Goal: Task Accomplishment & Management: Manage account settings

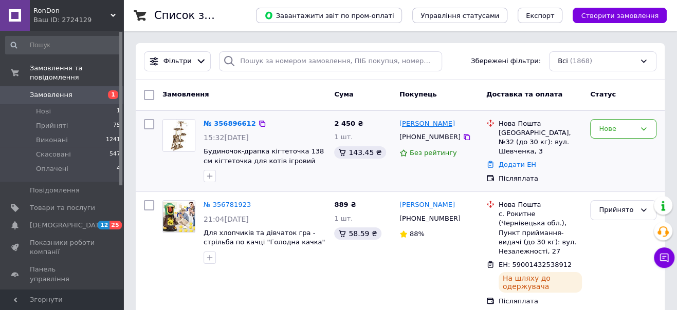
click at [411, 127] on link "[PERSON_NAME]" at bounding box center [427, 124] width 56 height 10
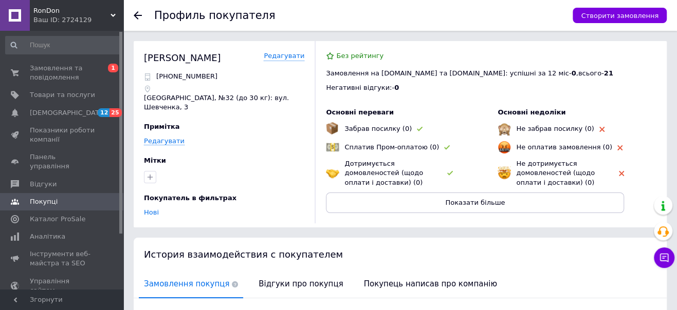
click at [136, 17] on use at bounding box center [138, 15] width 8 height 8
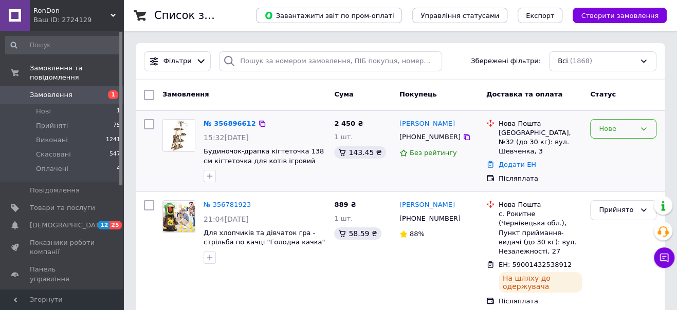
click at [615, 133] on div "Нове" at bounding box center [617, 129] width 36 height 11
click at [608, 152] on li "Прийнято" at bounding box center [623, 150] width 65 height 19
click at [225, 124] on link "№ 356896612" at bounding box center [227, 124] width 47 height 8
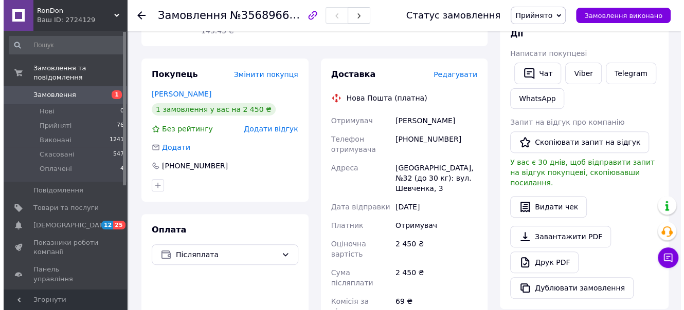
scroll to position [187, 0]
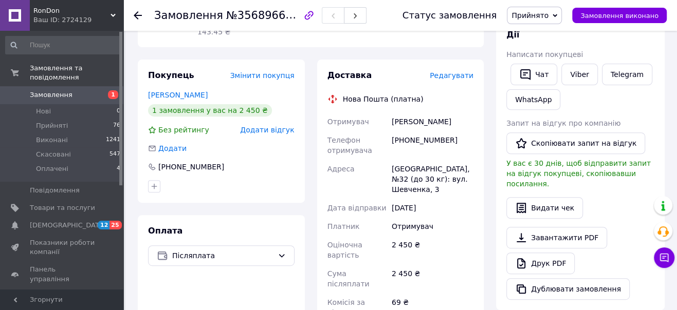
click at [447, 80] on span "Редагувати" at bounding box center [452, 75] width 44 height 8
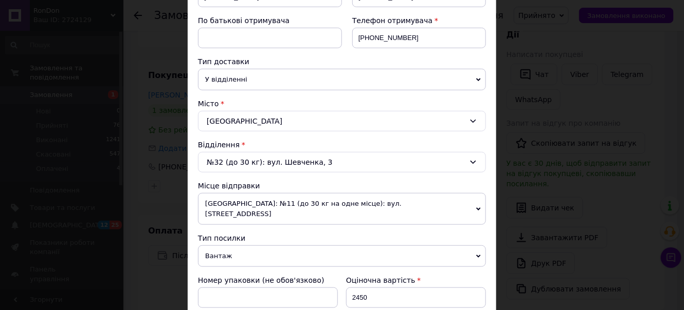
click at [469, 167] on icon at bounding box center [473, 162] width 8 height 8
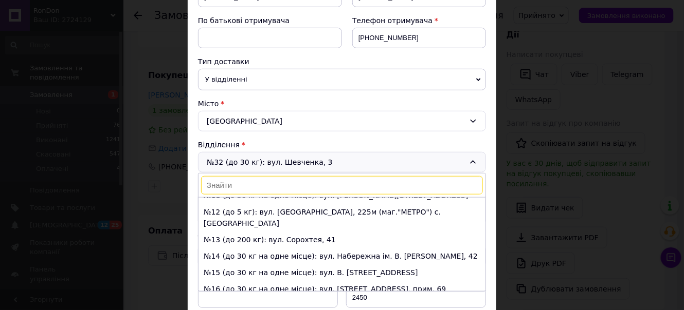
scroll to position [159, 0]
click at [351, 187] on li "№10 (до 30 кг на одне місце): вул. [PERSON_NAME][STREET_ADDRESS]" at bounding box center [341, 179] width 287 height 16
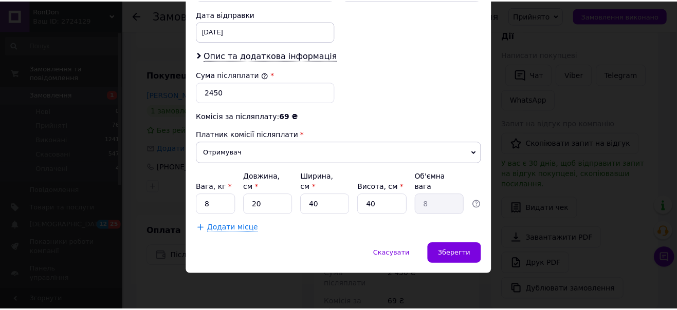
scroll to position [607, 0]
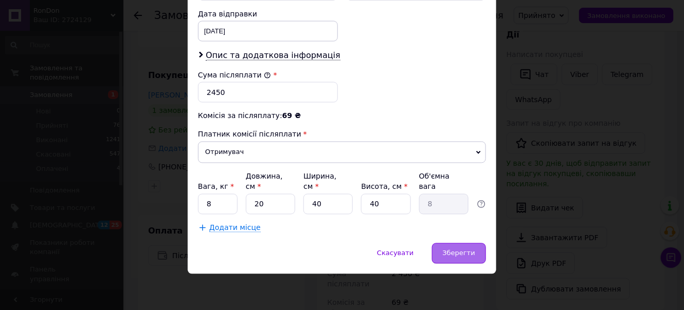
click at [463, 254] on span "Зберегти" at bounding box center [459, 254] width 32 height 8
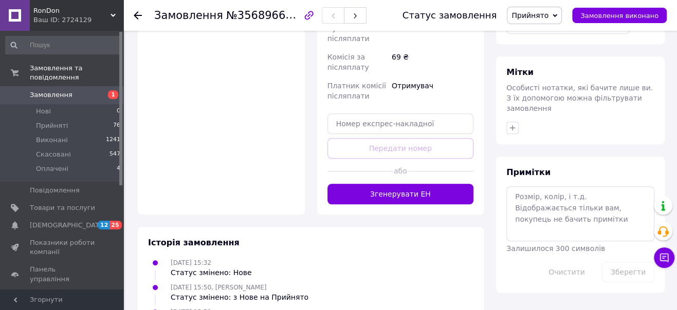
scroll to position [514, 0]
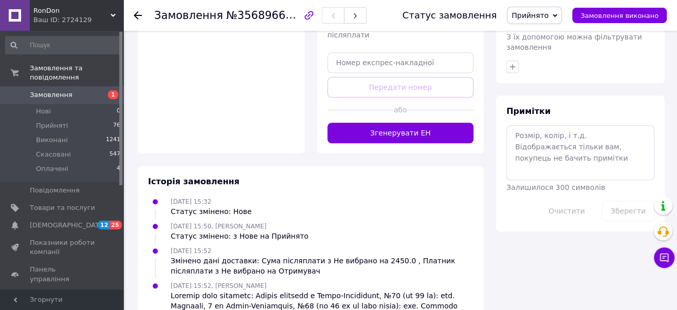
click at [134, 13] on icon at bounding box center [138, 15] width 8 height 8
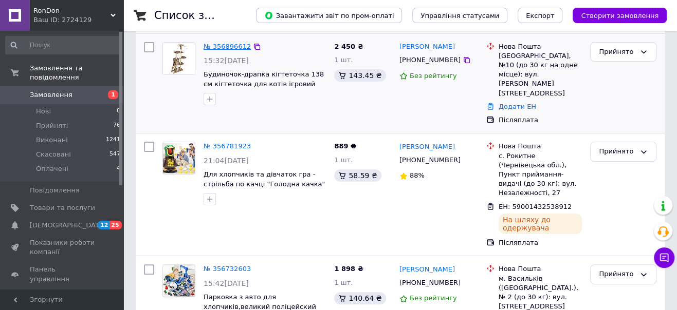
scroll to position [94, 0]
